Goal: Information Seeking & Learning: Learn about a topic

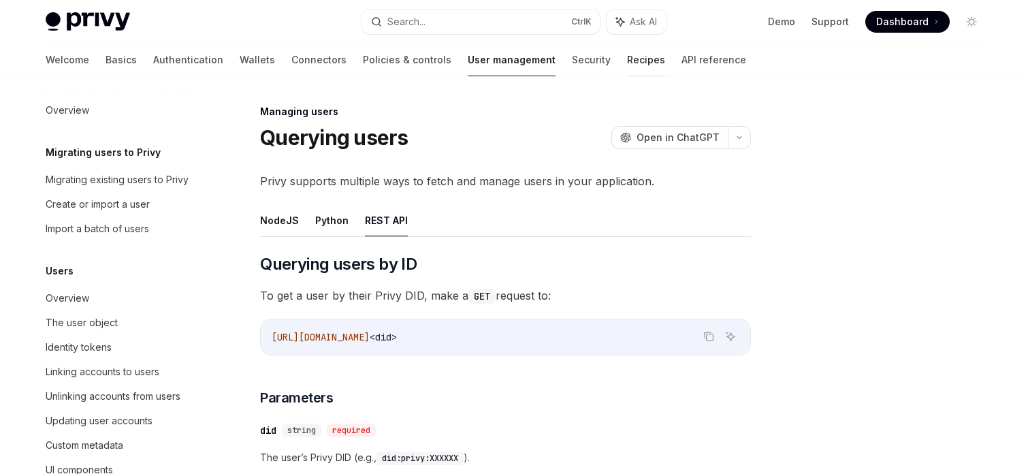
scroll to position [585, 0]
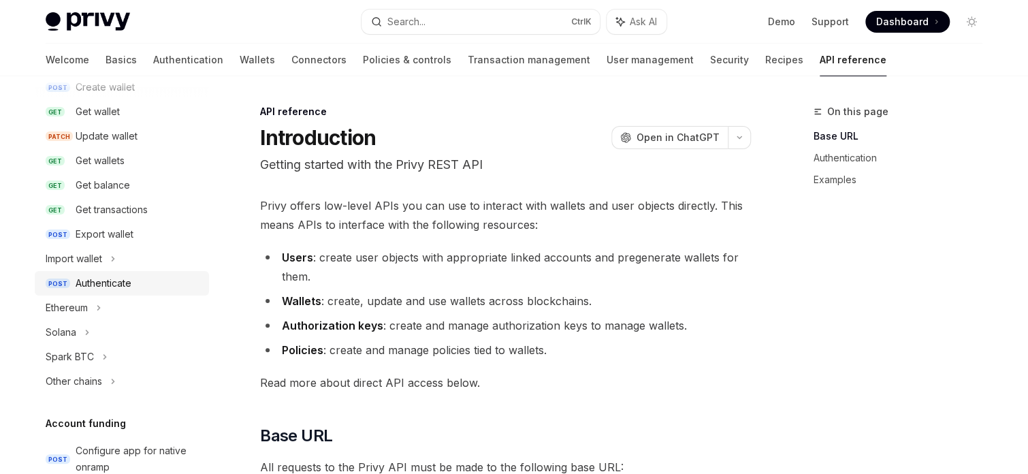
scroll to position [163, 0]
click at [88, 383] on div "Other chains" at bounding box center [74, 382] width 56 height 16
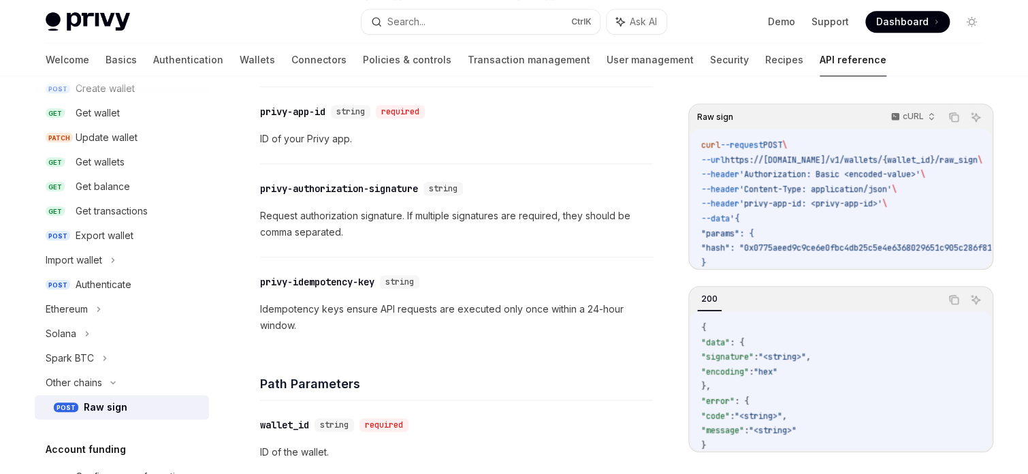
scroll to position [545, 0]
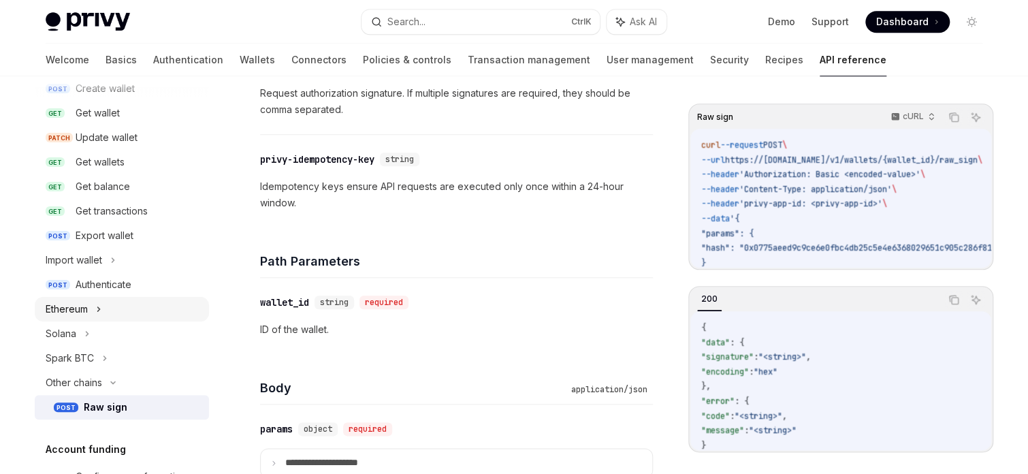
click at [74, 313] on div "Ethereum" at bounding box center [67, 309] width 42 height 16
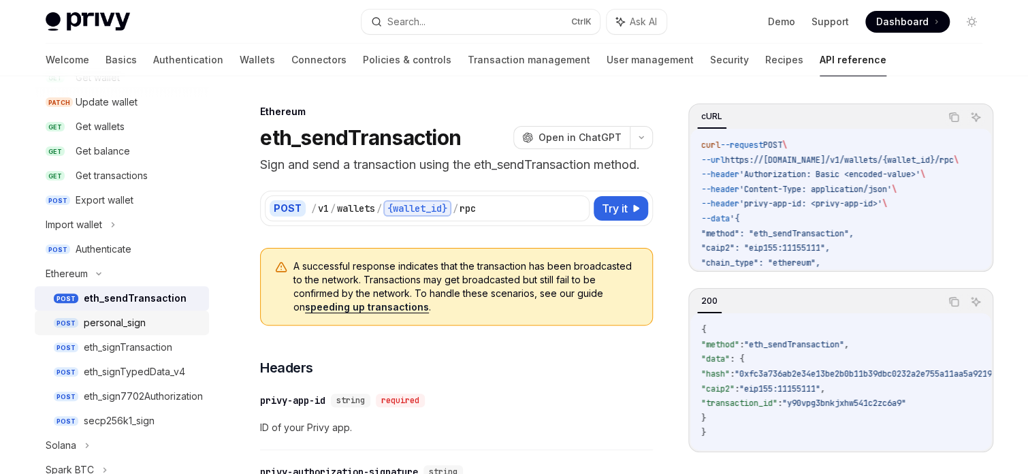
scroll to position [218, 0]
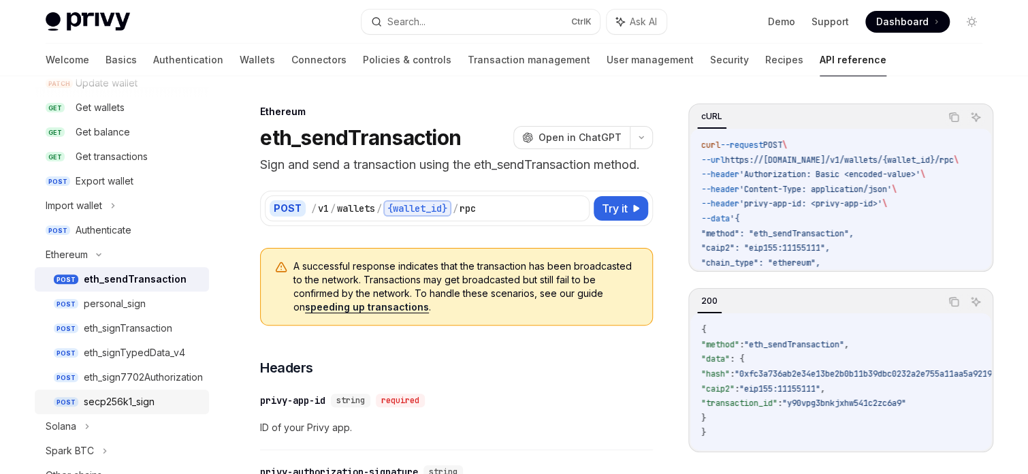
click at [155, 400] on div "secp256k1_sign" at bounding box center [142, 401] width 117 height 16
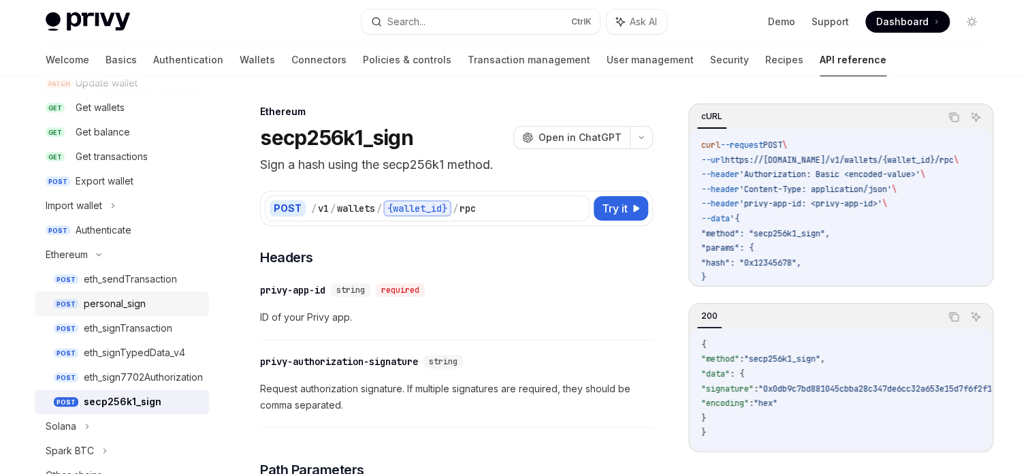
click at [137, 300] on div "personal_sign" at bounding box center [115, 303] width 62 height 16
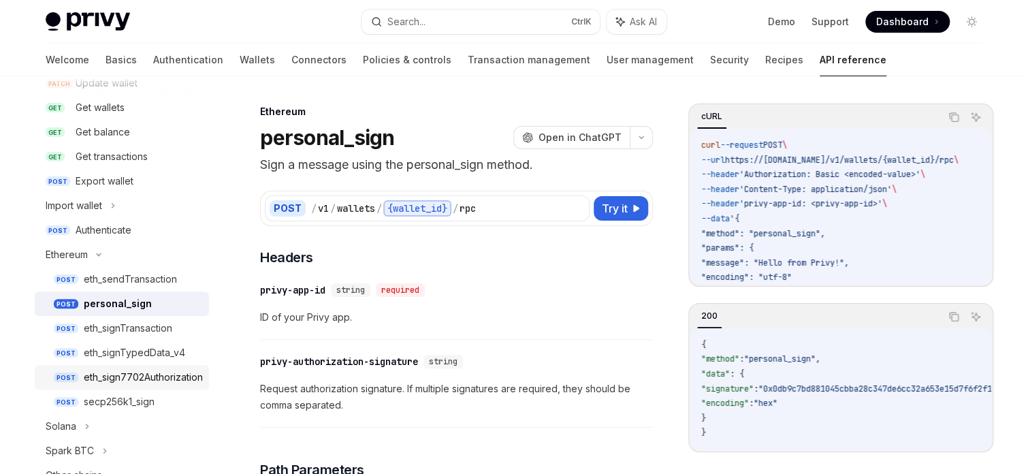
click at [141, 380] on div "eth_sign7702Authorization" at bounding box center [143, 377] width 119 height 16
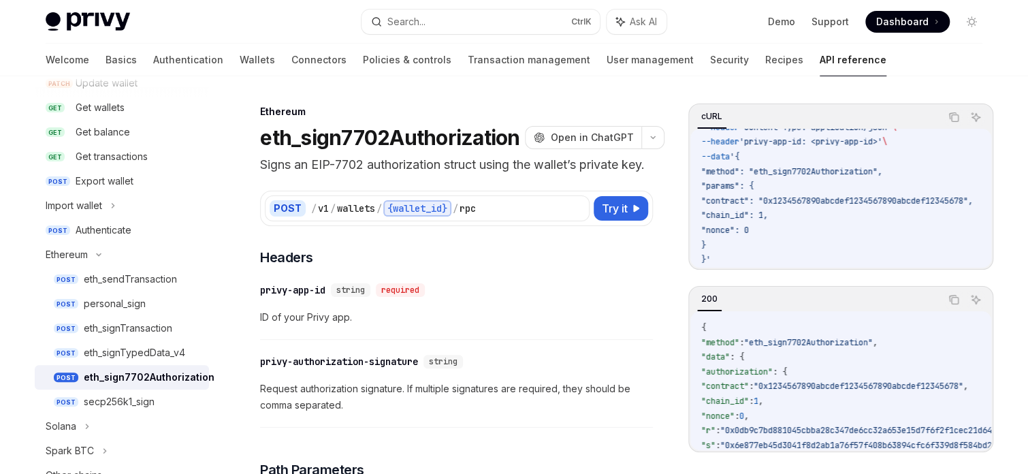
scroll to position [67, 0]
click at [133, 282] on div "eth_sendTransaction" at bounding box center [130, 279] width 93 height 16
type textarea "*"
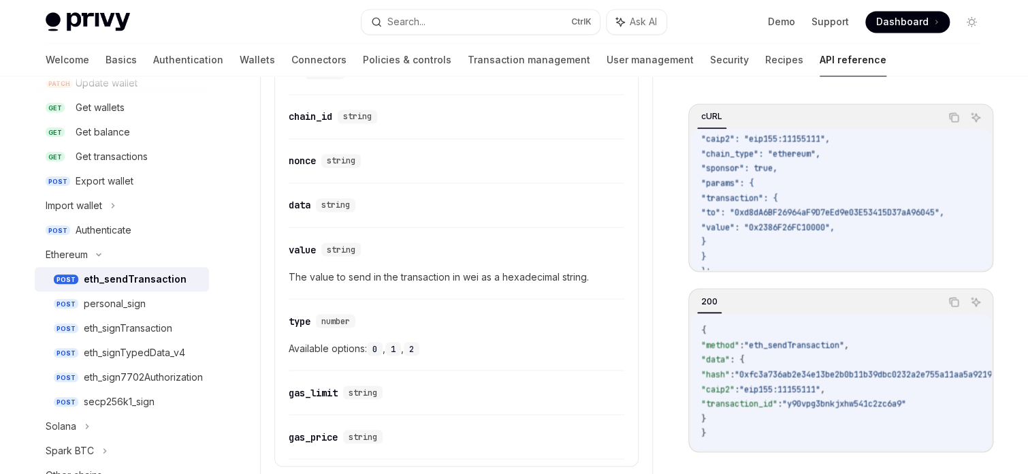
scroll to position [1035, 0]
